Goal: Task Accomplishment & Management: Use online tool/utility

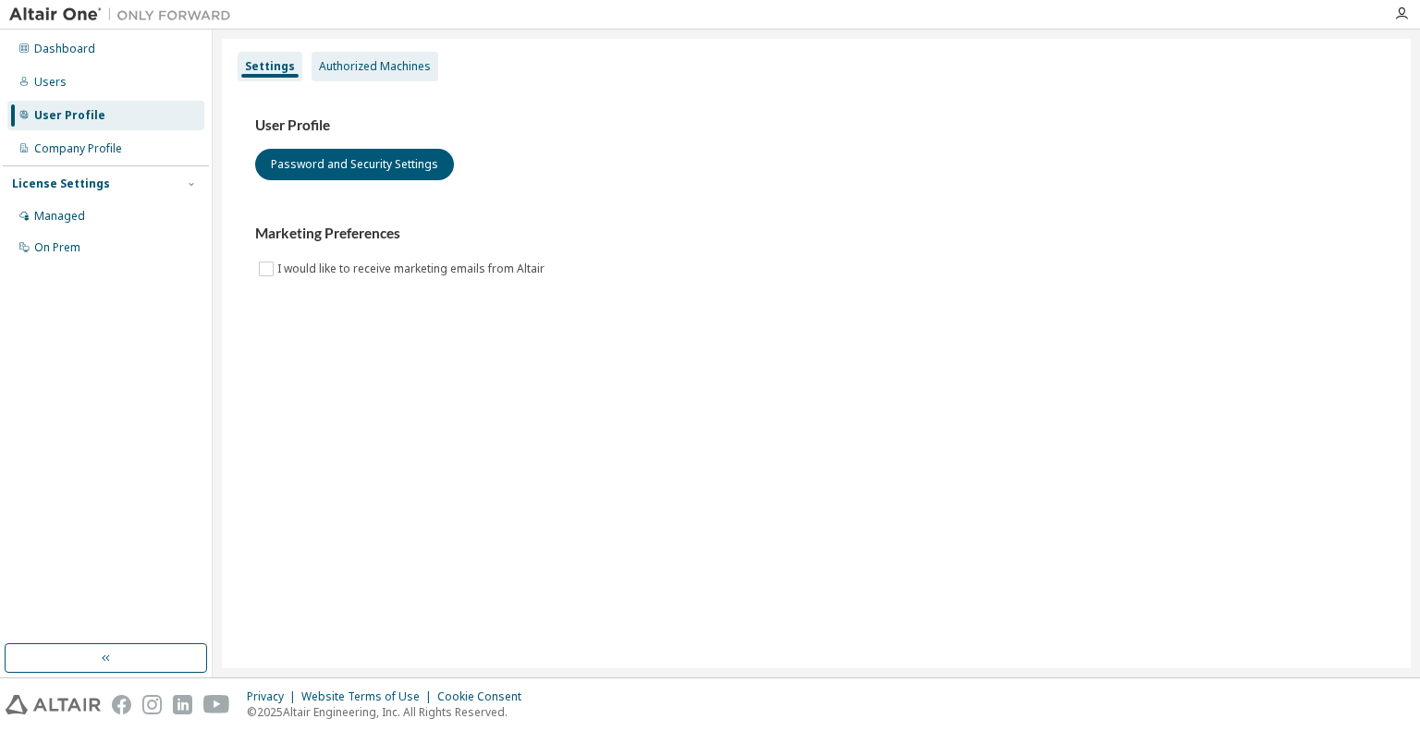
click at [377, 76] on div "Authorized Machines" at bounding box center [375, 67] width 127 height 30
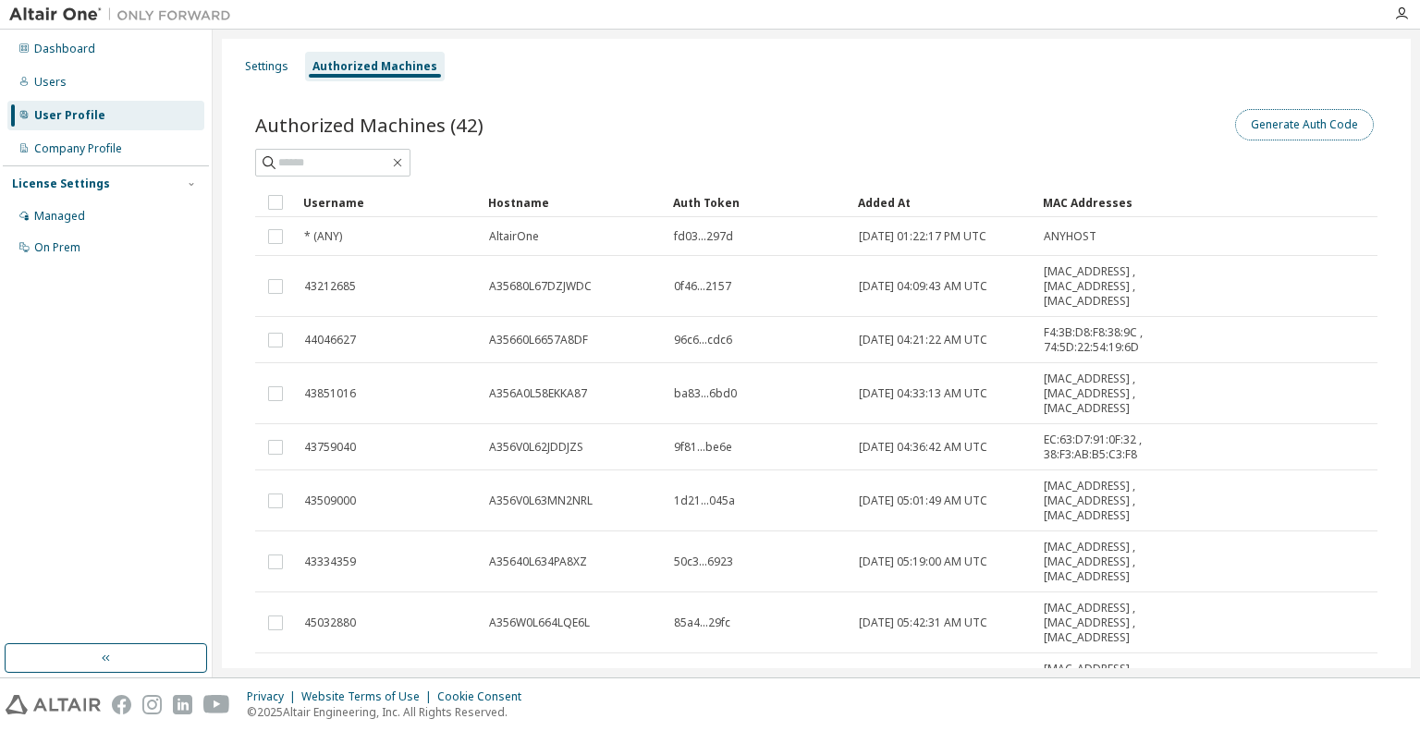
click at [1315, 128] on button "Generate Auth Code" at bounding box center [1304, 124] width 139 height 31
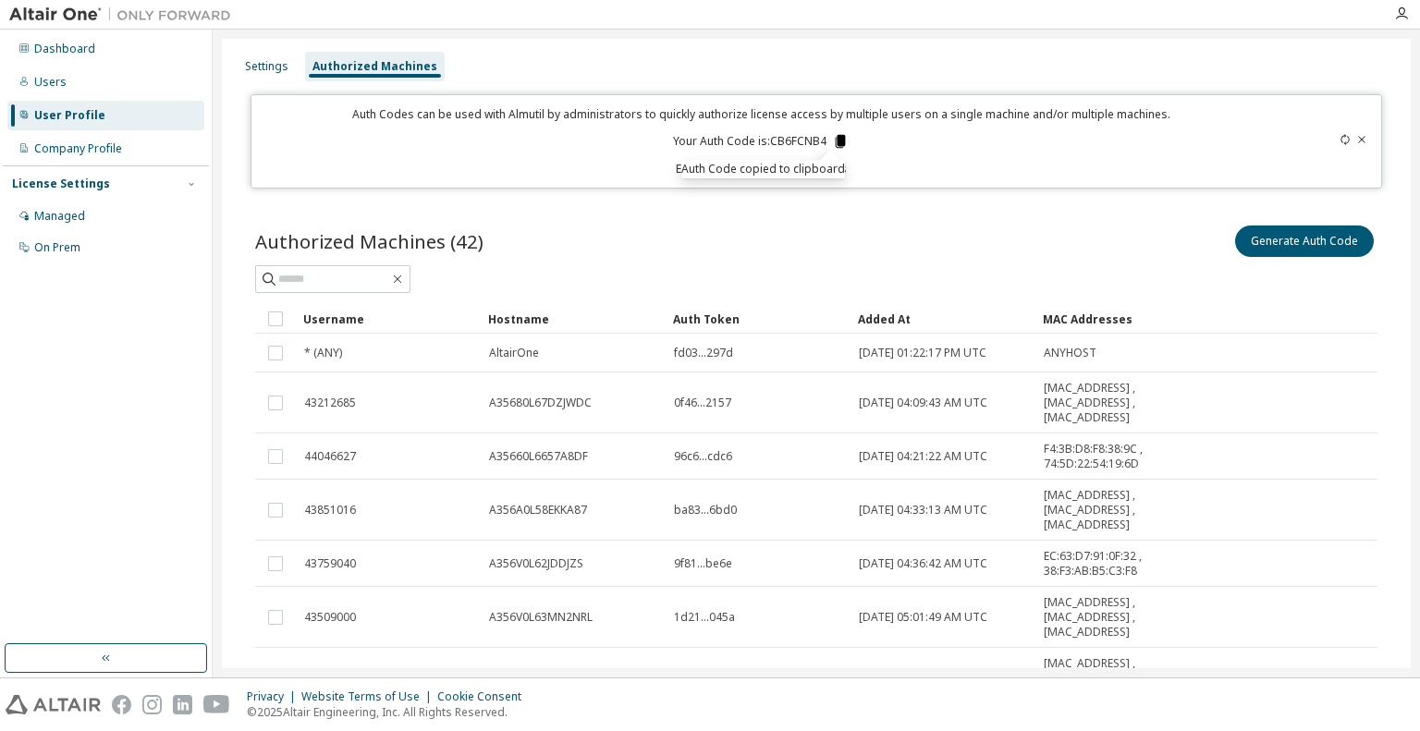
click at [840, 141] on icon at bounding box center [841, 141] width 10 height 13
click at [351, 276] on input "text" at bounding box center [333, 279] width 111 height 18
paste input "********"
type input "********"
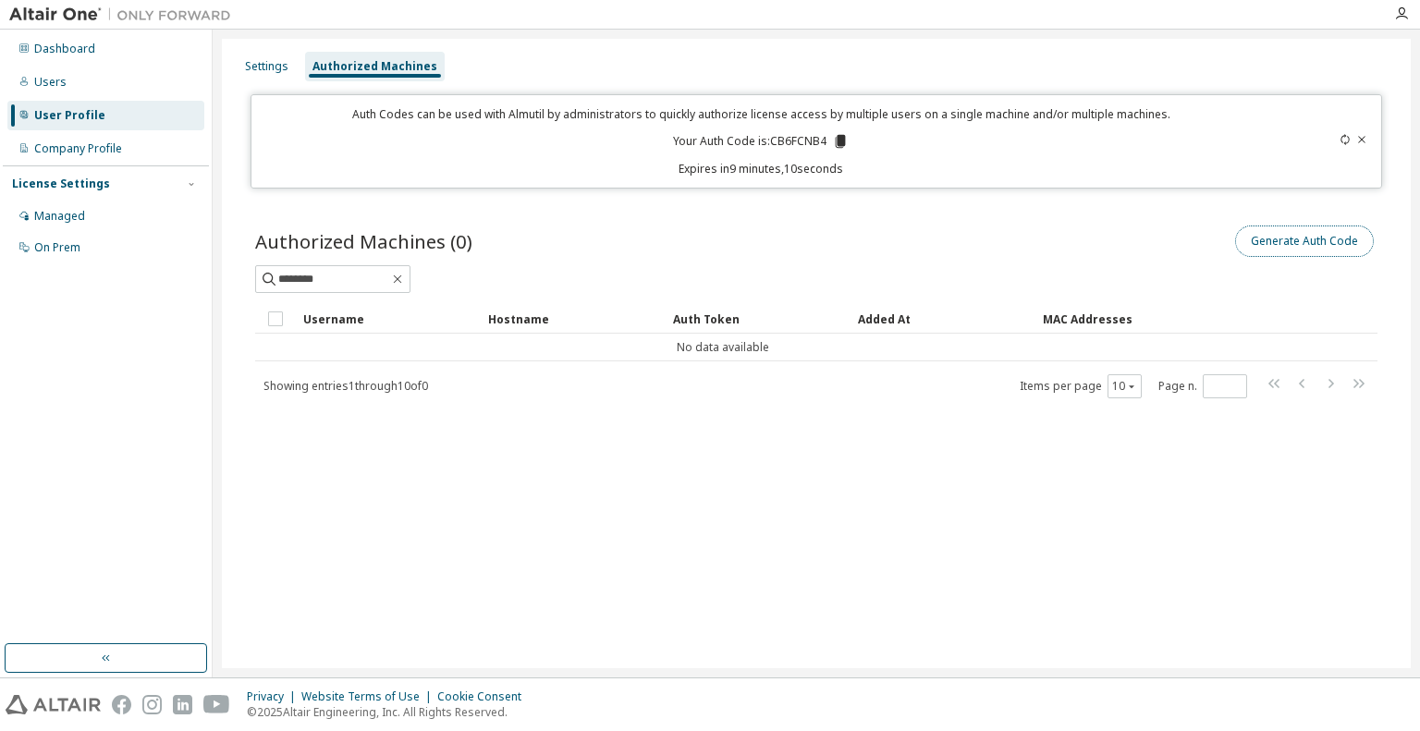
click at [1261, 234] on button "Generate Auth Code" at bounding box center [1304, 241] width 139 height 31
click at [1346, 141] on icon at bounding box center [1345, 139] width 11 height 11
click at [839, 139] on icon at bounding box center [837, 141] width 10 height 13
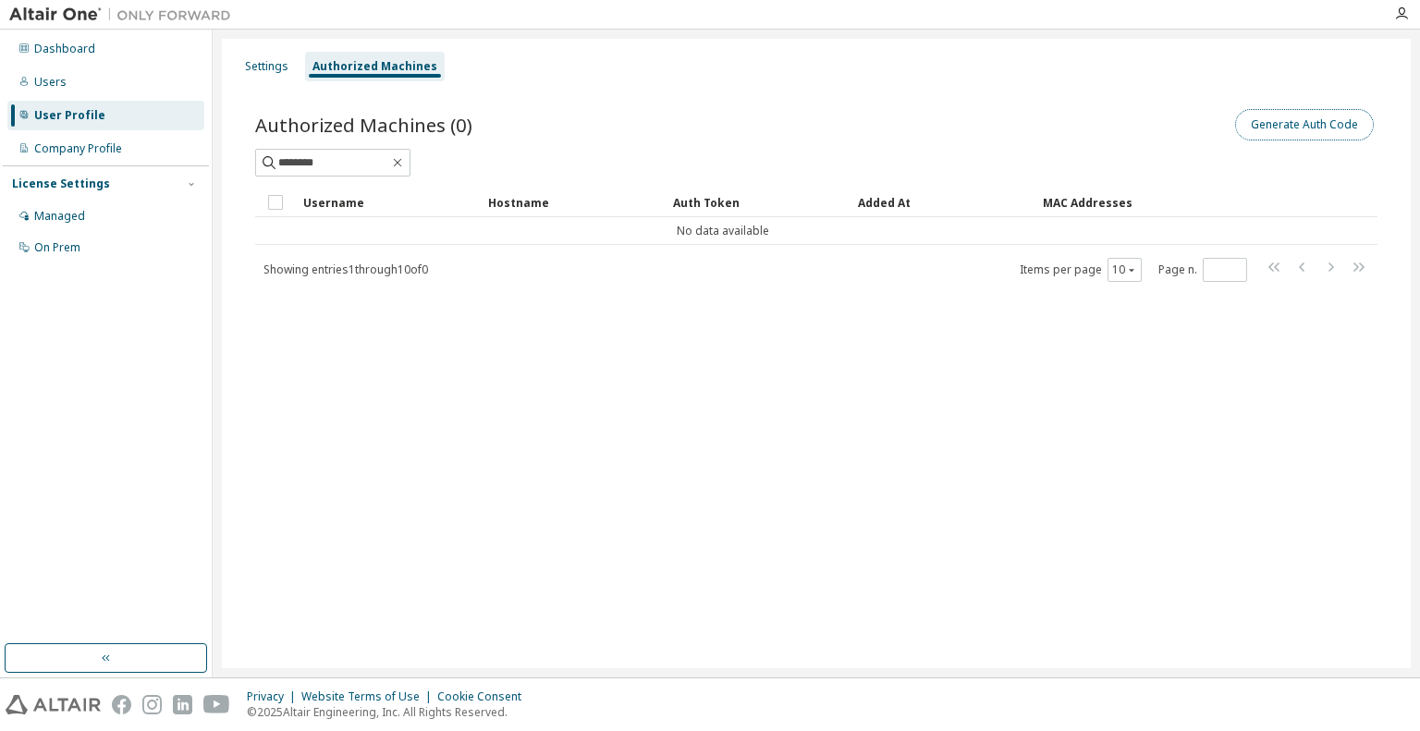
click at [1311, 126] on button "Generate Auth Code" at bounding box center [1304, 124] width 139 height 31
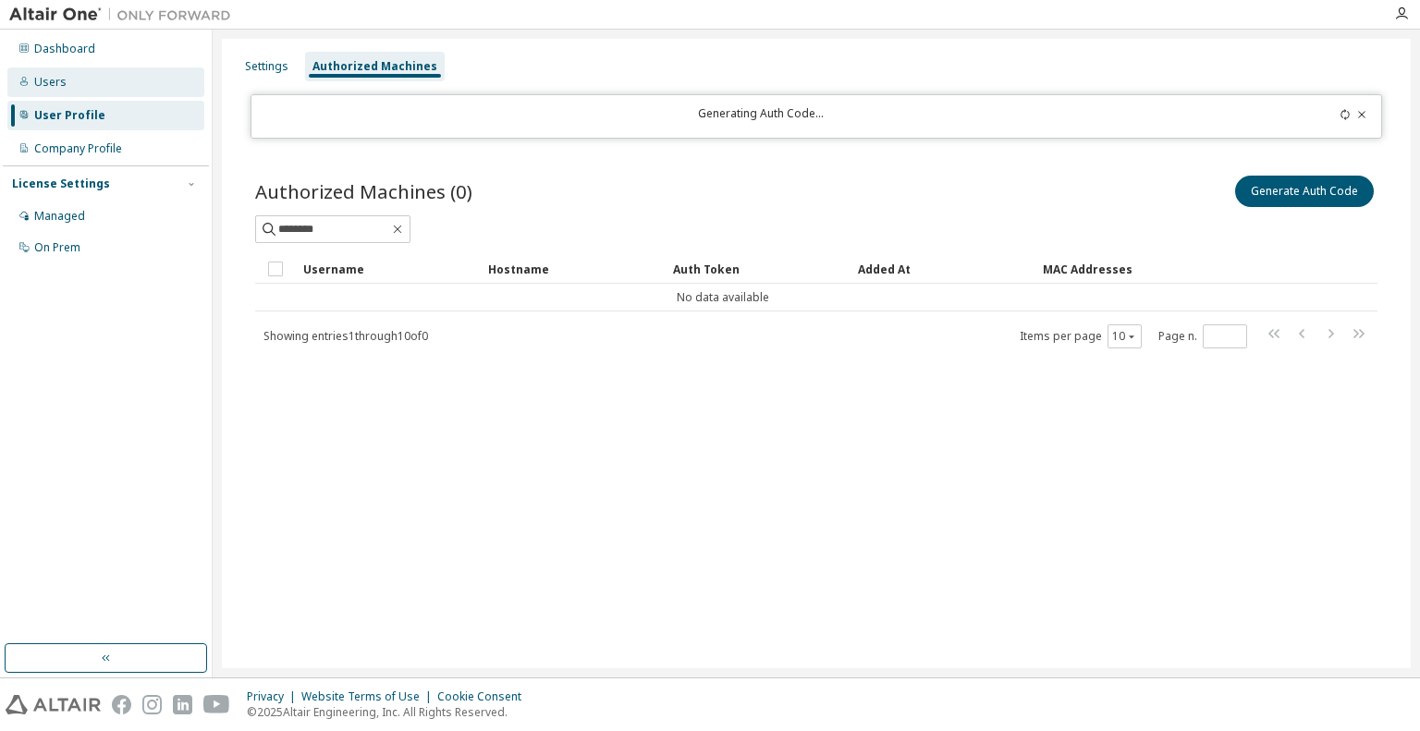
click at [78, 88] on div "Users" at bounding box center [105, 83] width 197 height 30
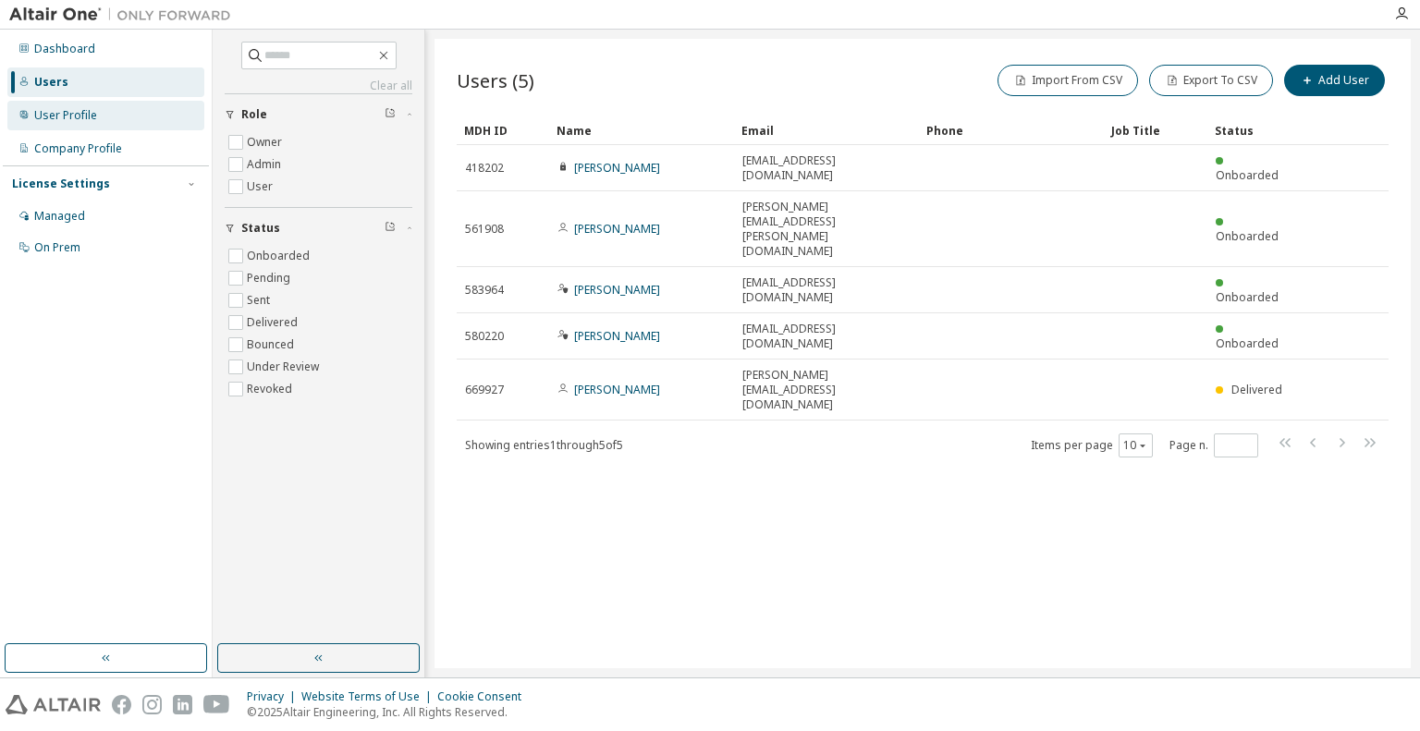
click at [64, 108] on div "User Profile" at bounding box center [65, 115] width 63 height 15
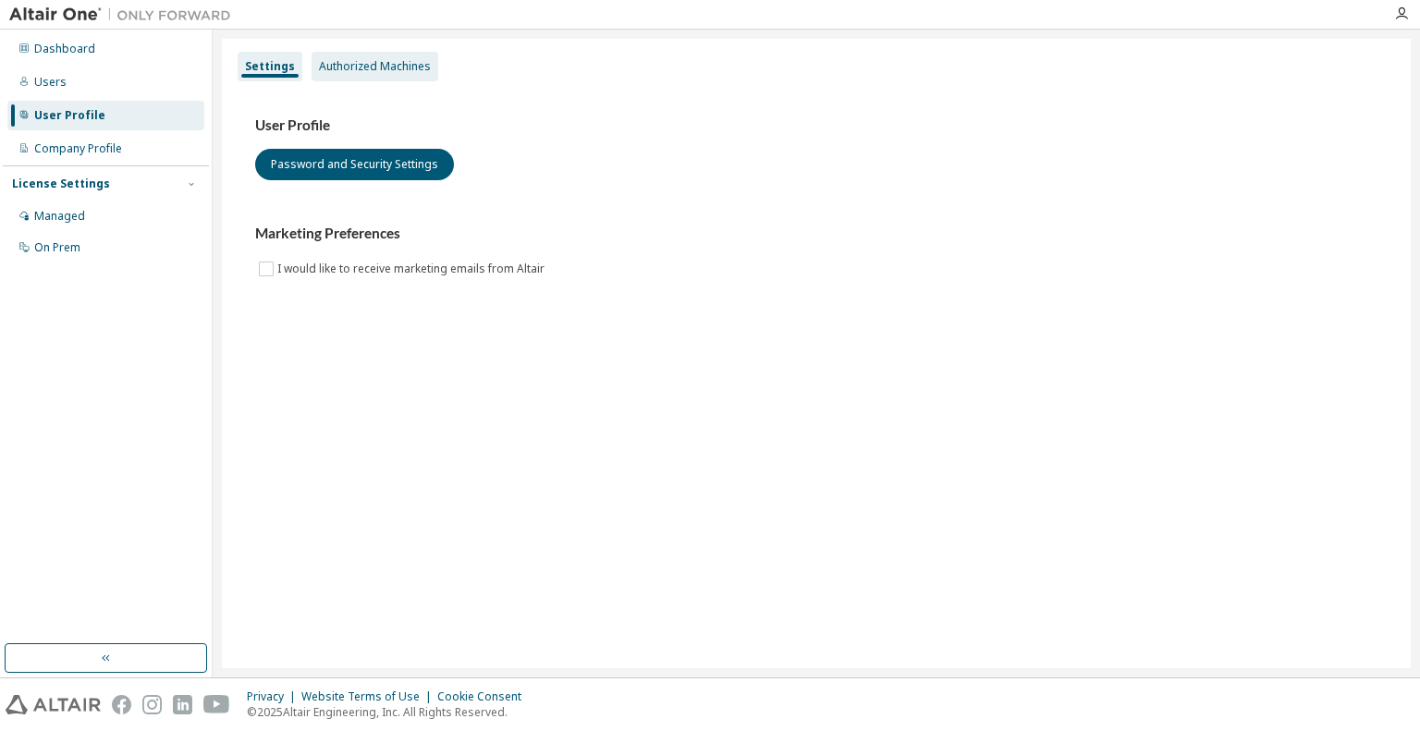
click at [377, 70] on div "Authorized Machines" at bounding box center [375, 66] width 112 height 15
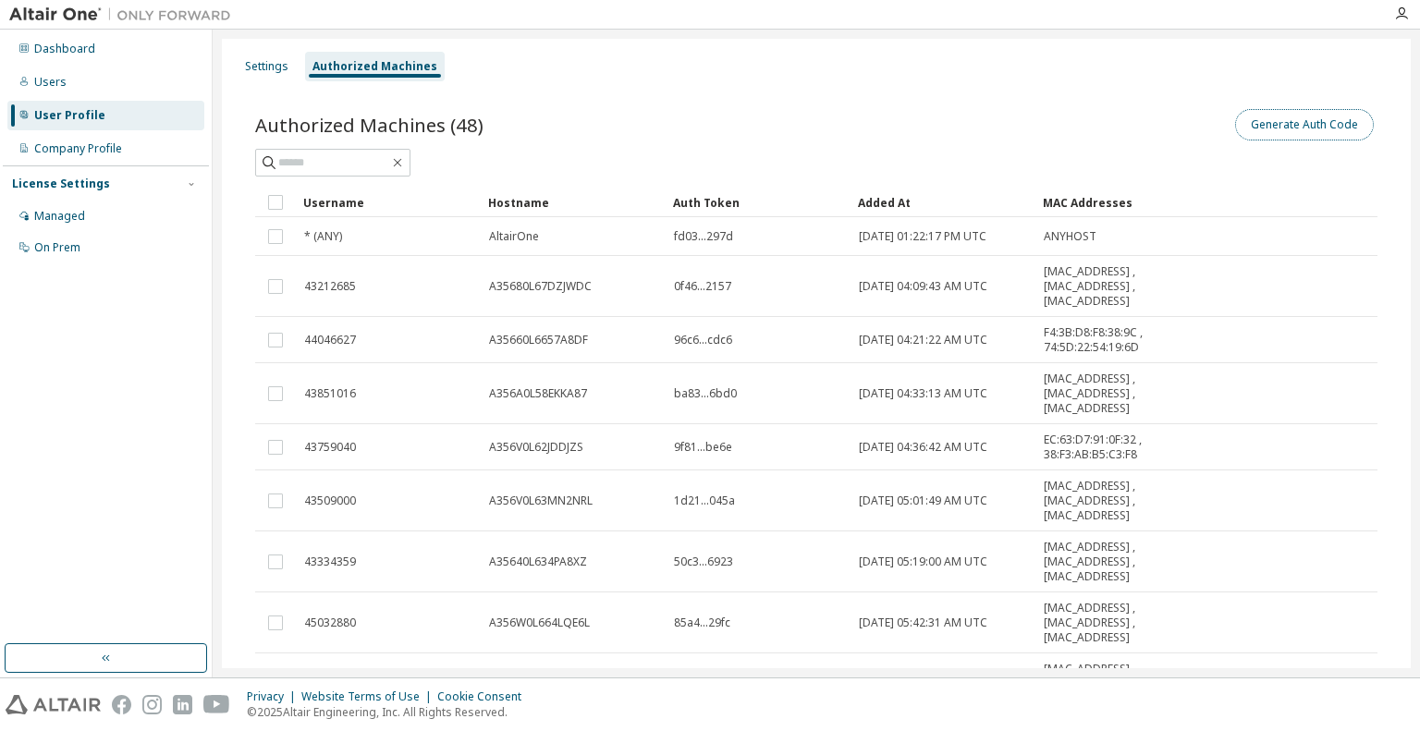
click at [1343, 132] on button "Generate Auth Code" at bounding box center [1304, 124] width 139 height 31
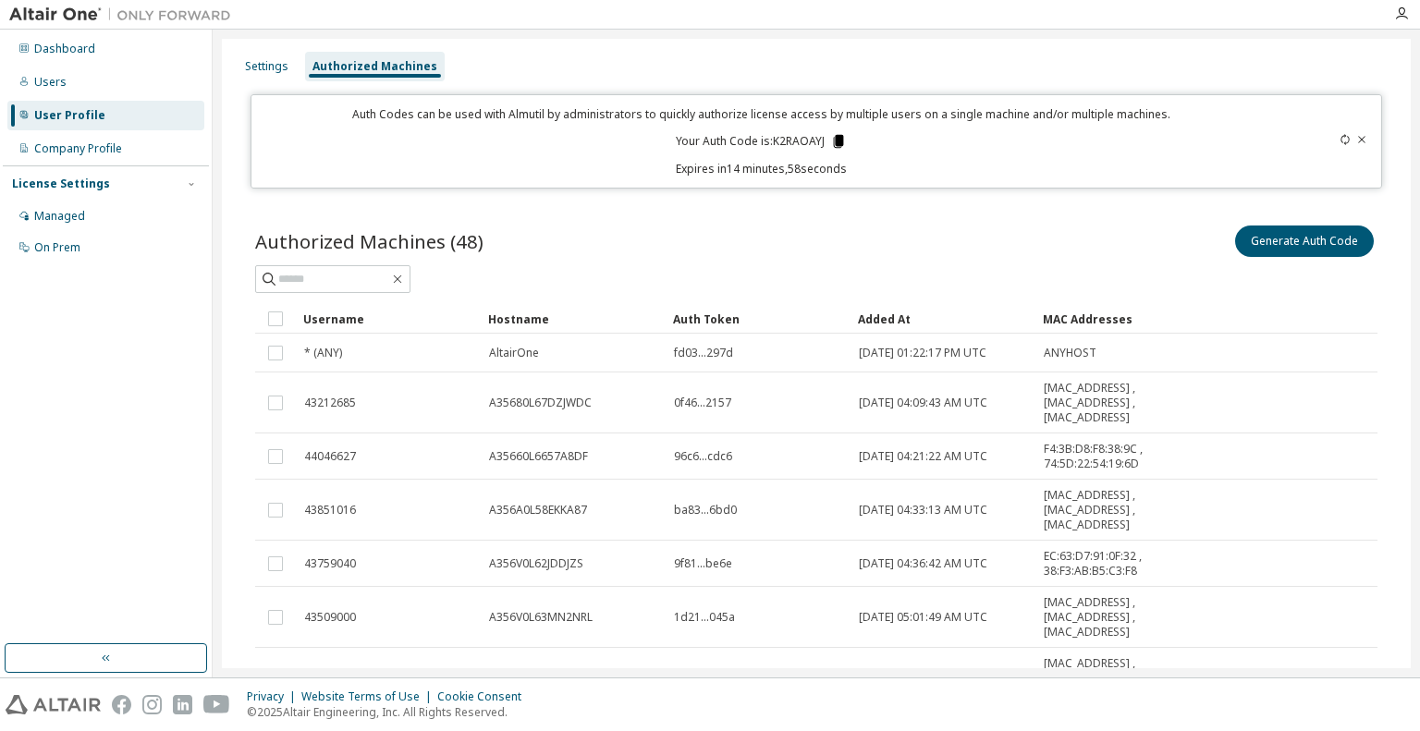
click at [833, 140] on icon at bounding box center [838, 141] width 10 height 13
